Goal: Complete application form

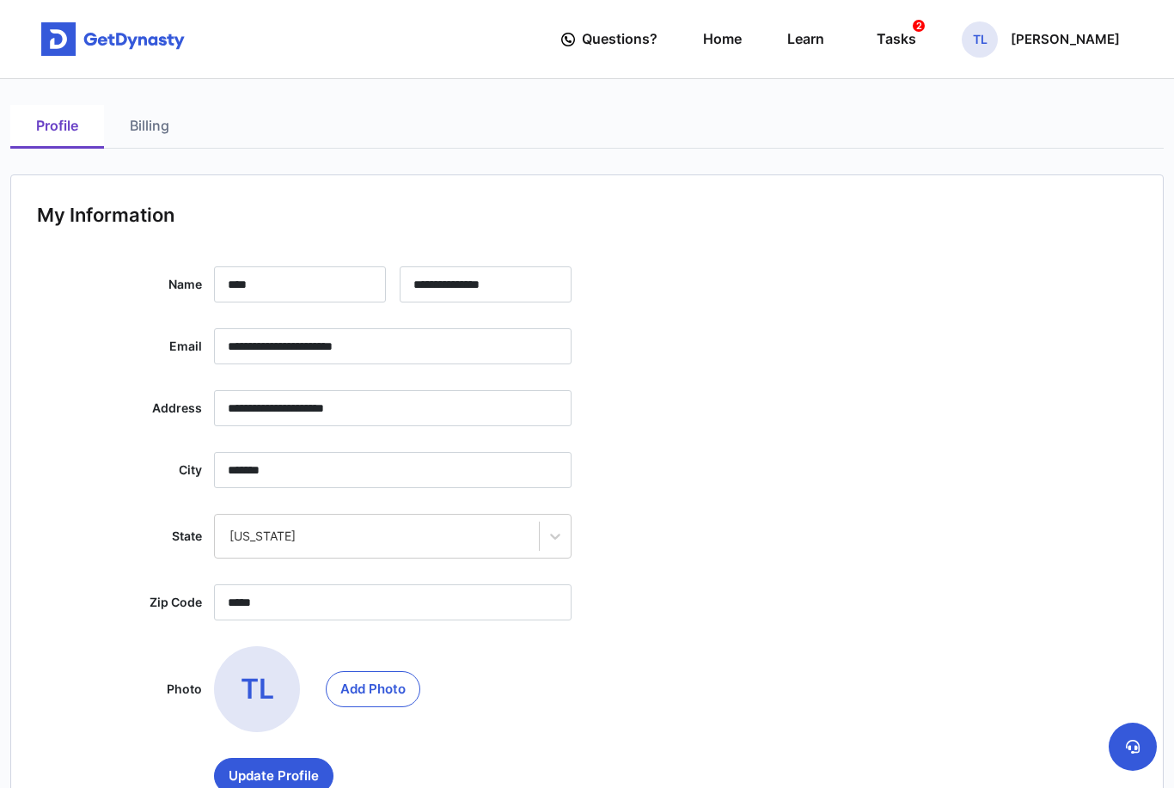
click at [876, 46] on div "Tasks 2" at bounding box center [896, 39] width 40 height 32
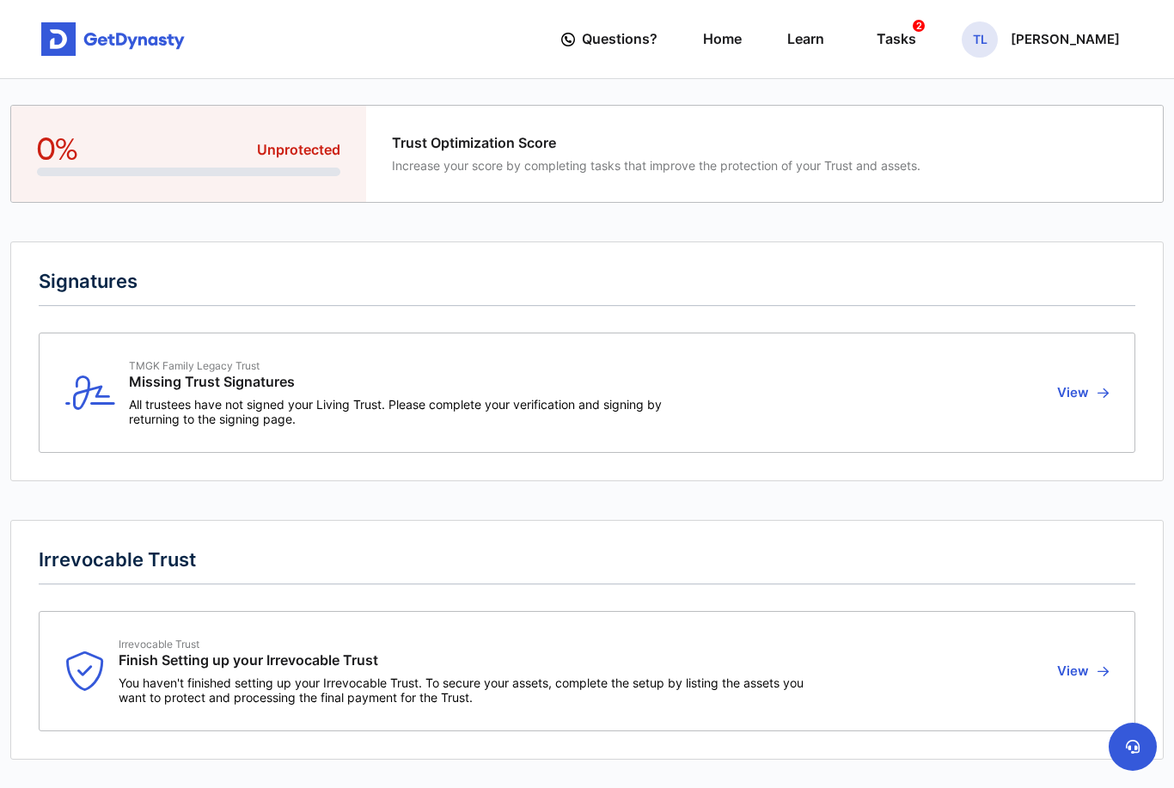
click at [703, 44] on link "Home" at bounding box center [722, 39] width 39 height 49
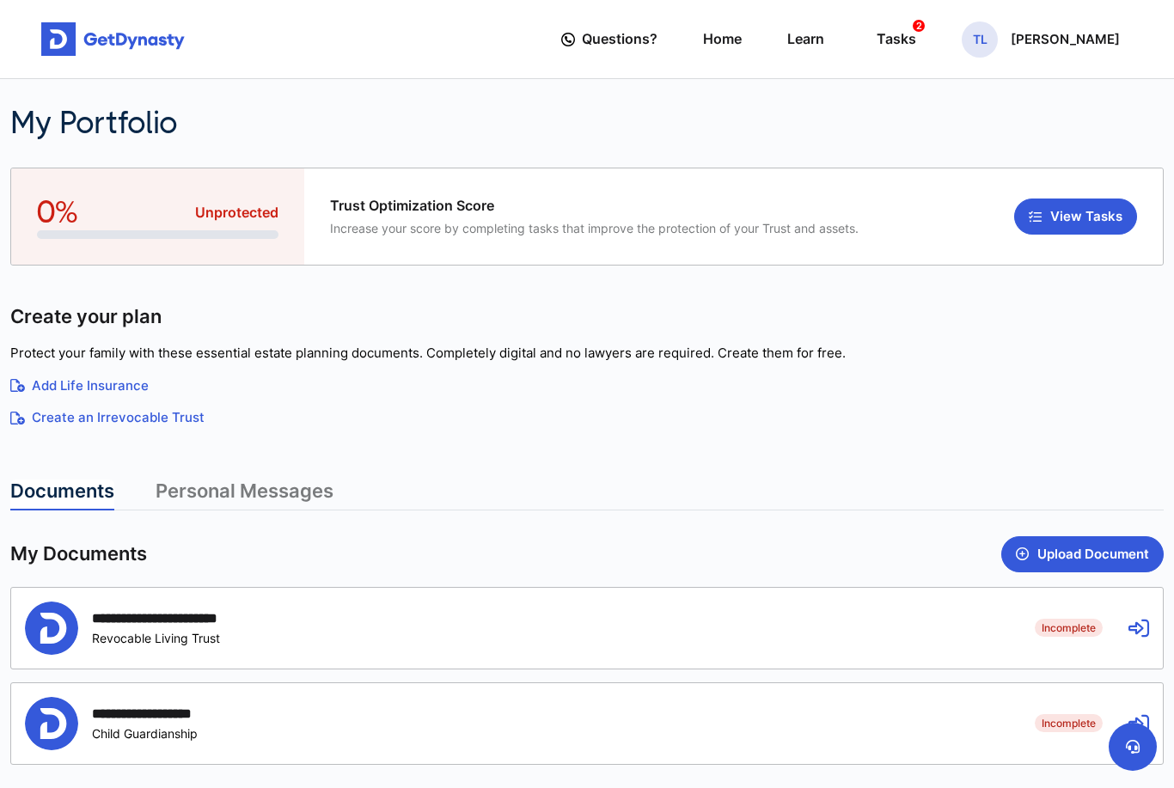
click at [909, 631] on div "**********" at bounding box center [517, 627] width 984 height 53
click at [1130, 618] on icon at bounding box center [1138, 628] width 21 height 21
click at [1138, 619] on icon at bounding box center [1138, 628] width 21 height 21
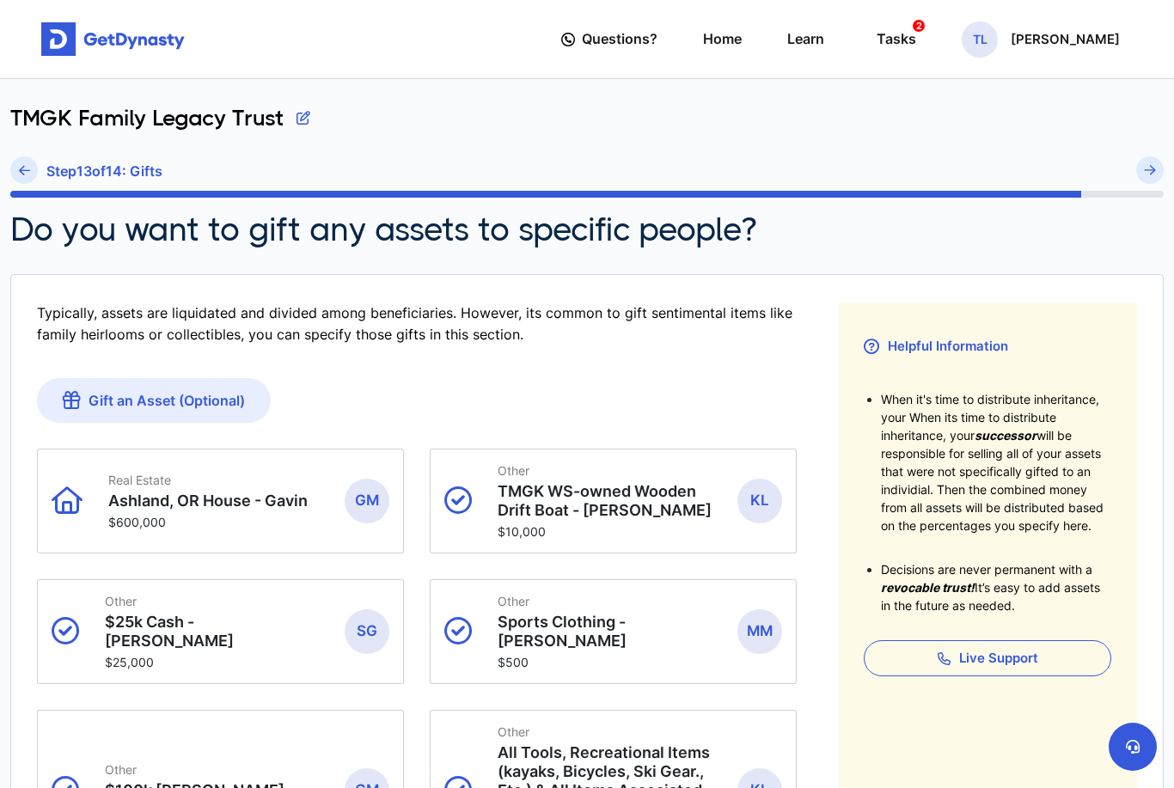
click at [52, 633] on article "Typically, assets are liquidated and divided among beneficiaries. However, its …" at bounding box center [586, 748] width 1153 height 949
click at [1147, 172] on img "submit" at bounding box center [1150, 170] width 12 height 10
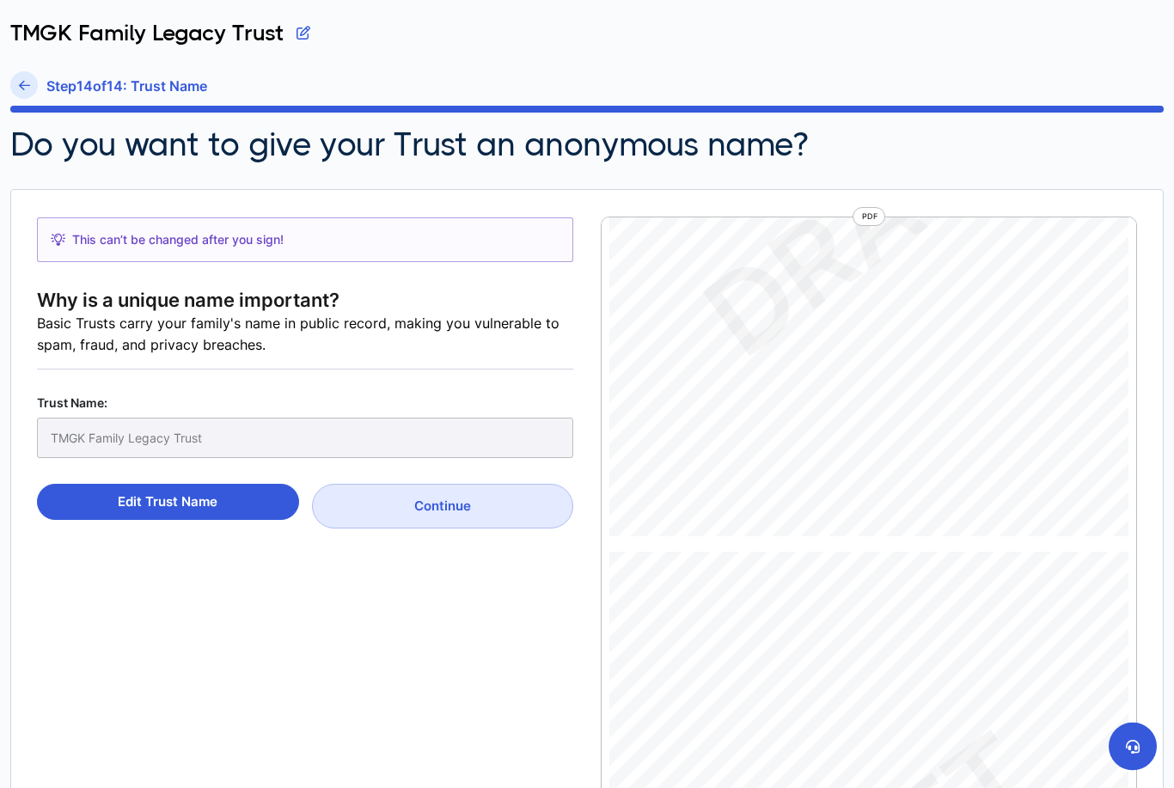
scroll to position [85, 0]
click at [437, 515] on button "Continue" at bounding box center [443, 506] width 262 height 45
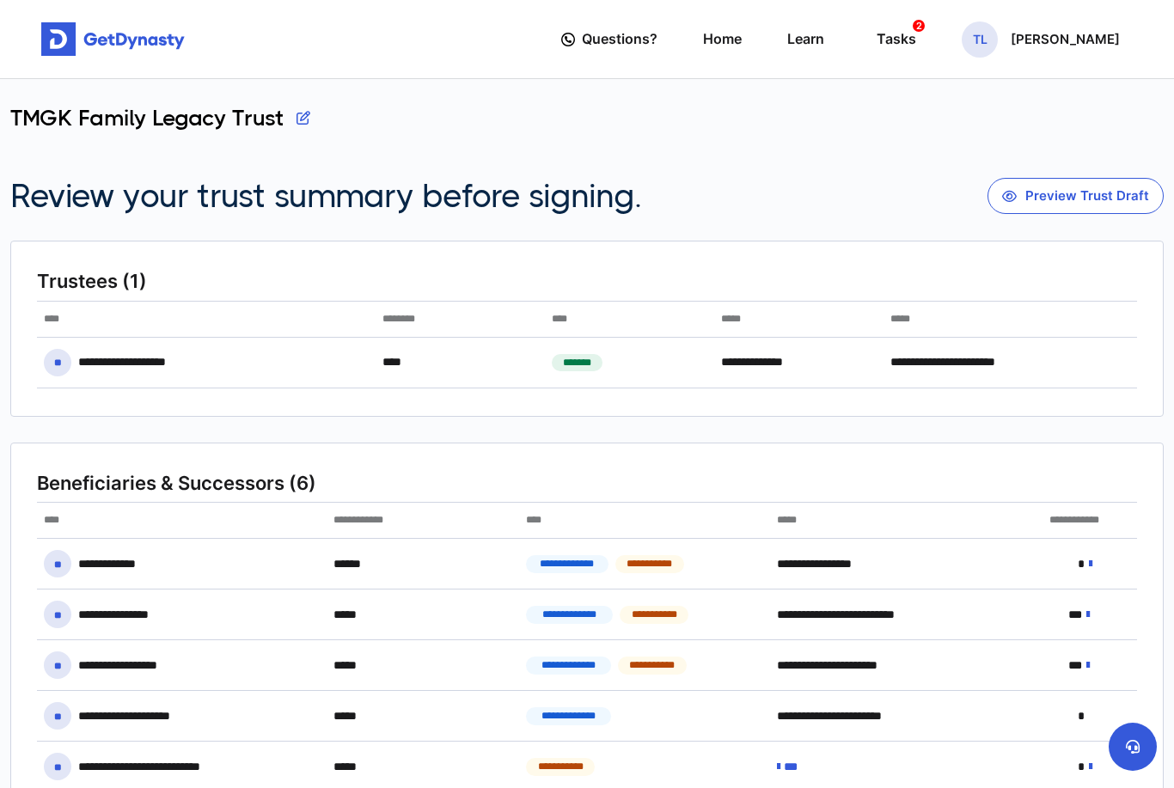
click at [1099, 192] on button "Preview Trust Draft" at bounding box center [1075, 196] width 176 height 36
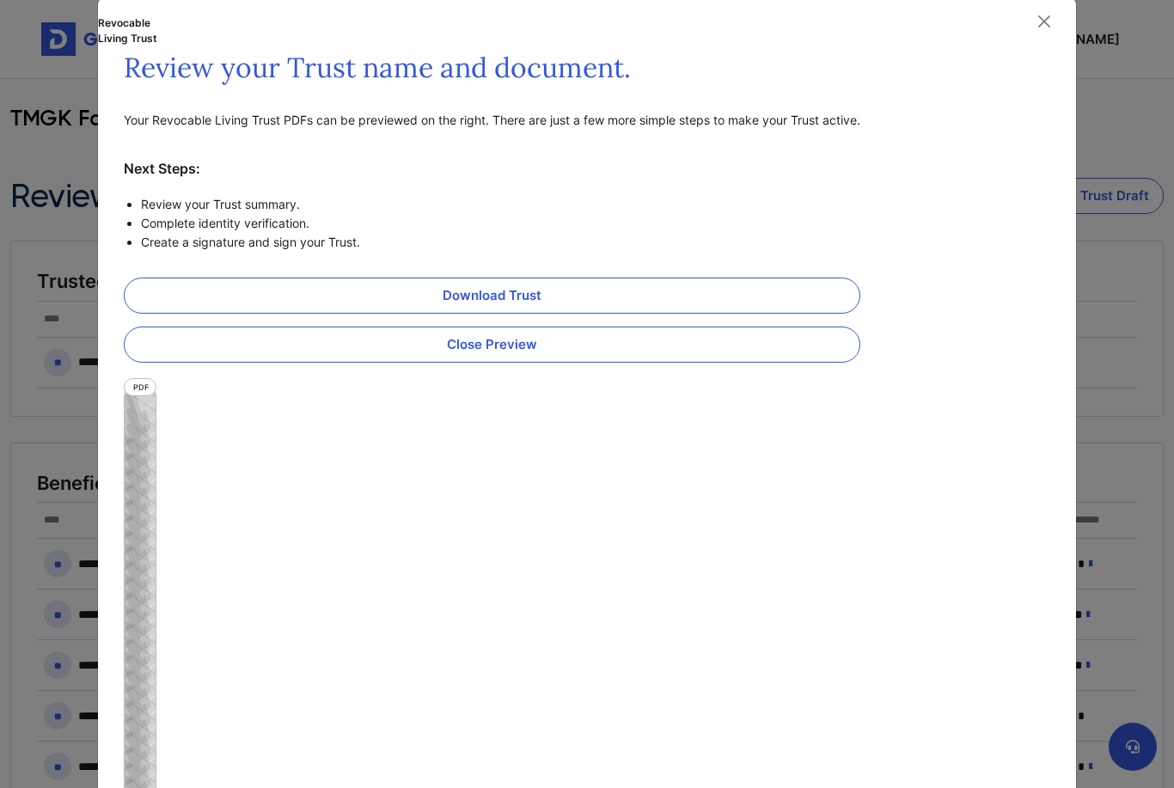
scroll to position [27, 0]
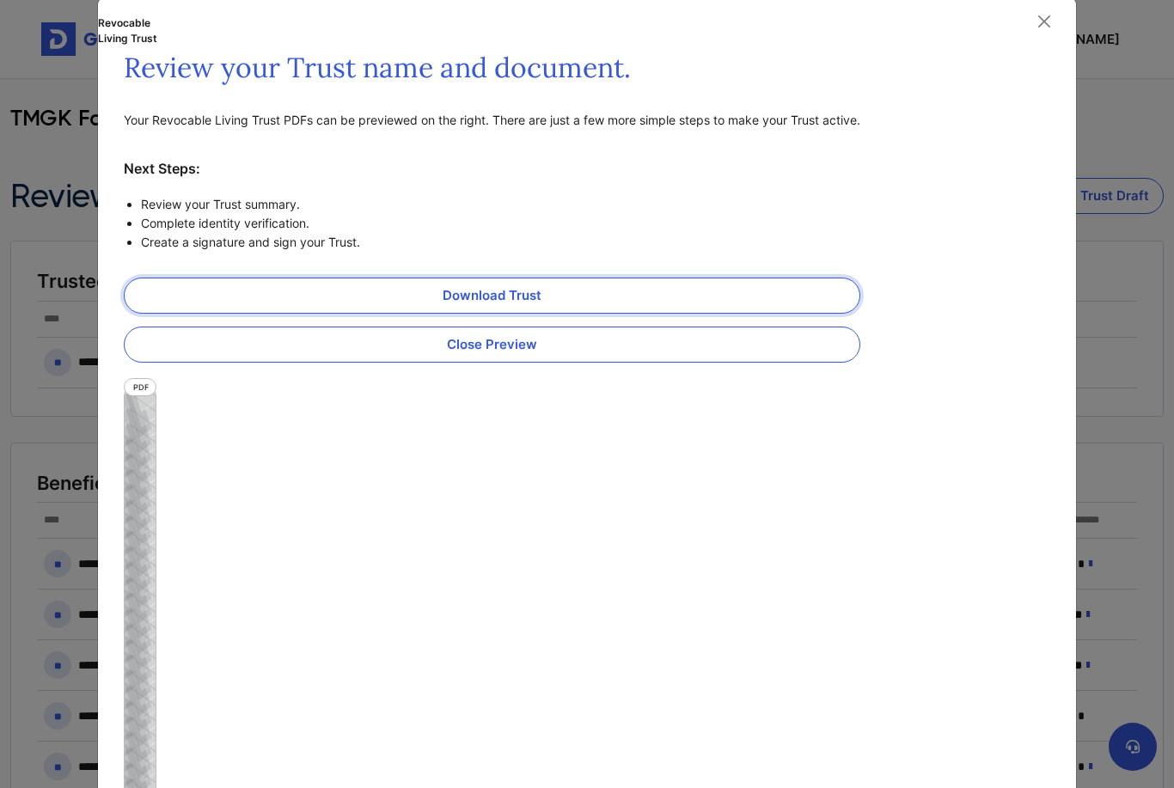
click at [506, 300] on link "Download Trust" at bounding box center [492, 296] width 736 height 36
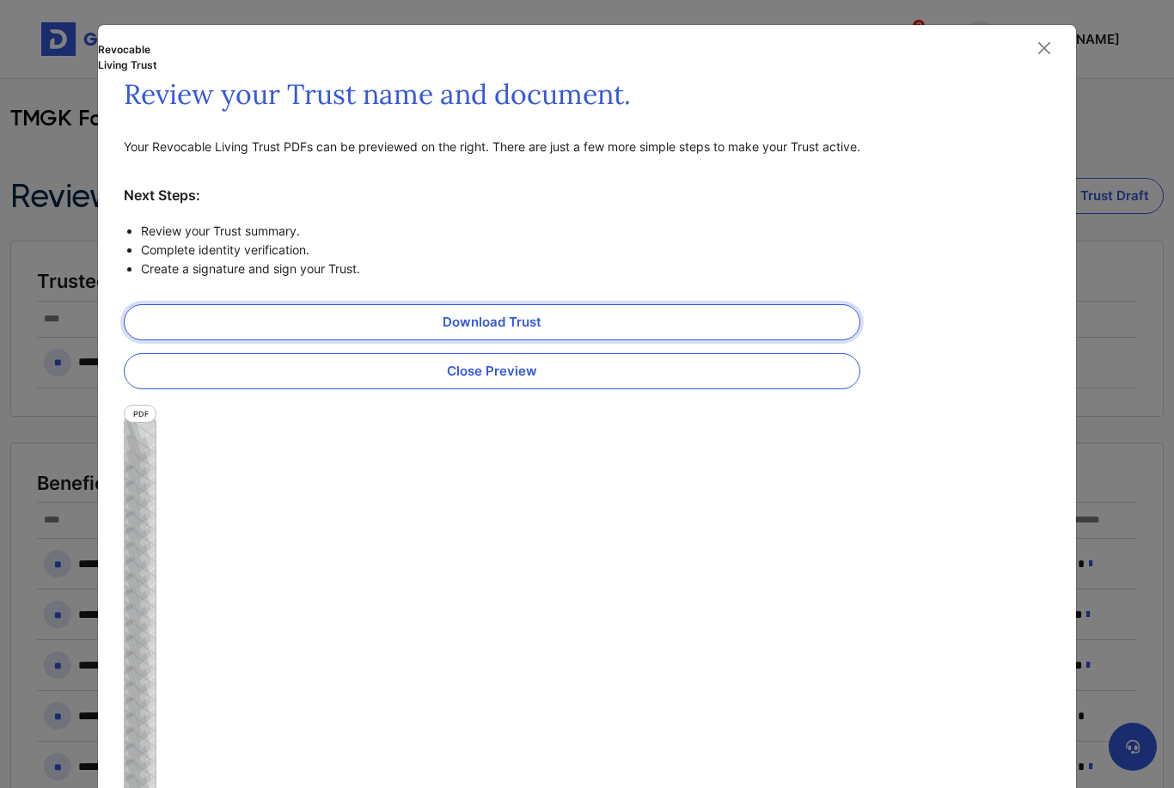
scroll to position [0, 0]
click at [1036, 42] on button "Close" at bounding box center [1044, 48] width 26 height 26
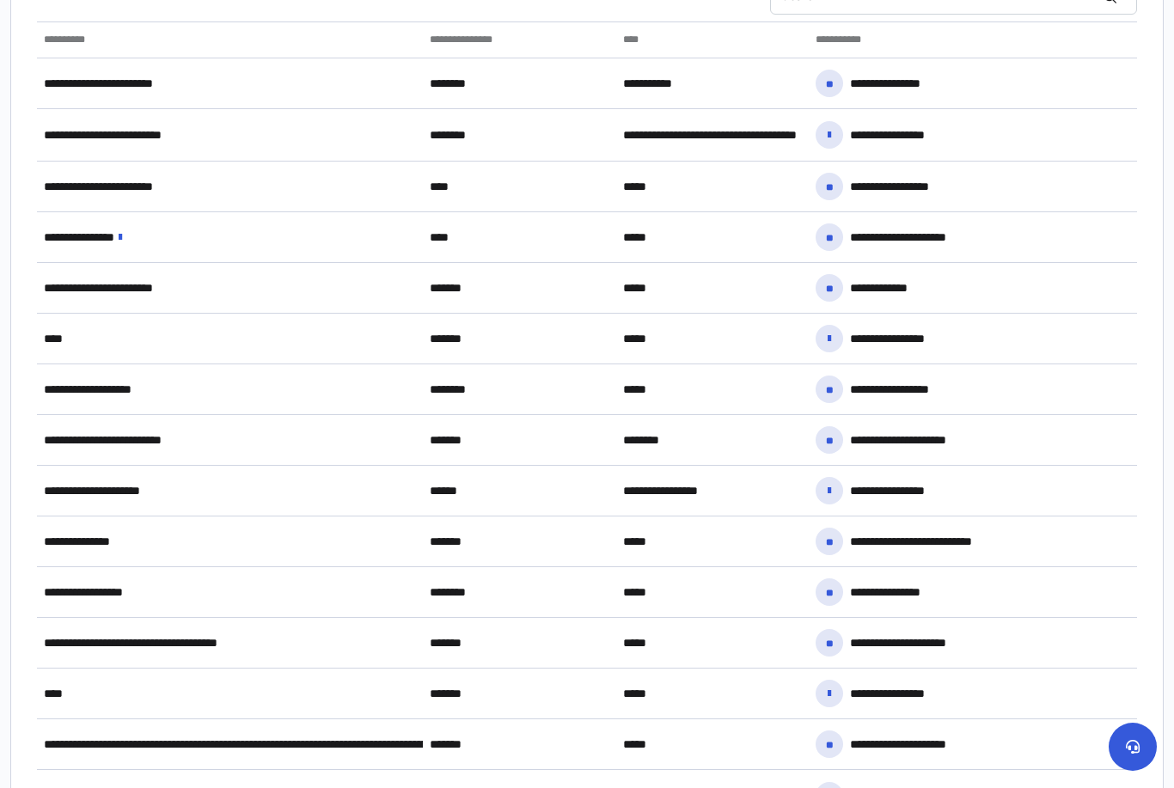
scroll to position [1160, 0]
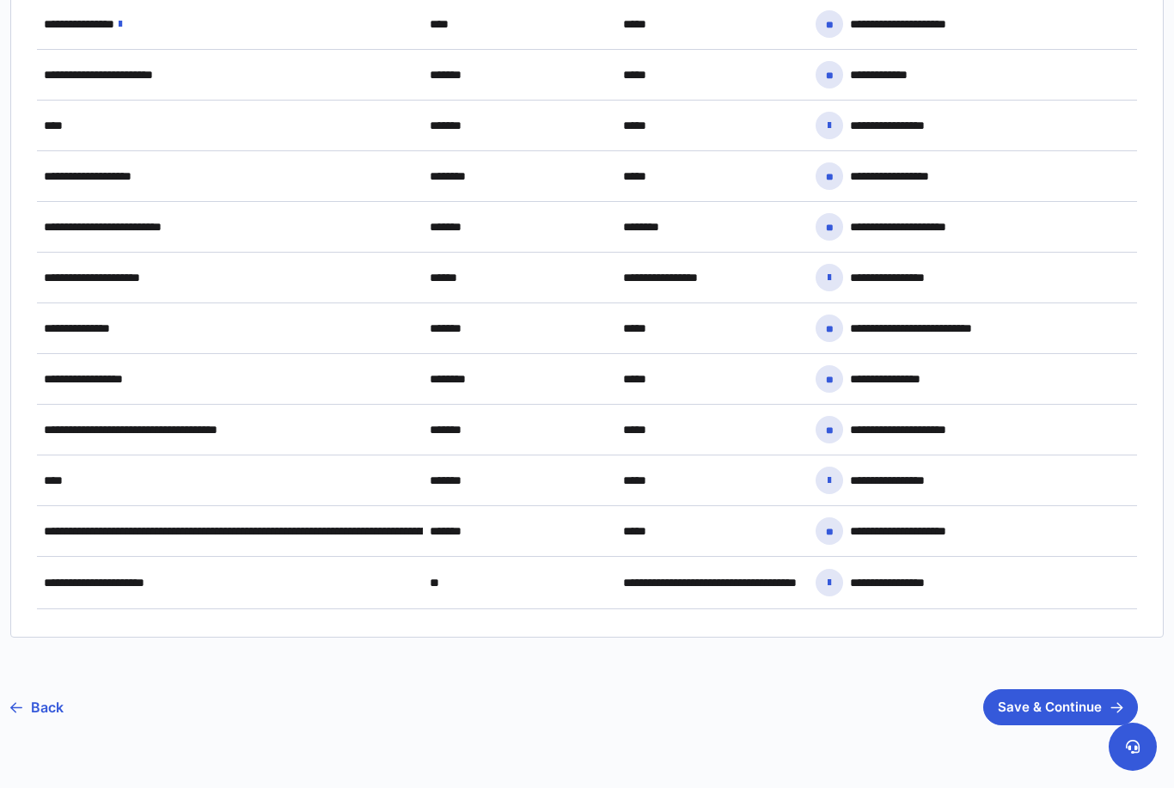
click at [1054, 711] on button "Save & Continue" at bounding box center [1060, 707] width 155 height 36
